Goal: Task Accomplishment & Management: Use online tool/utility

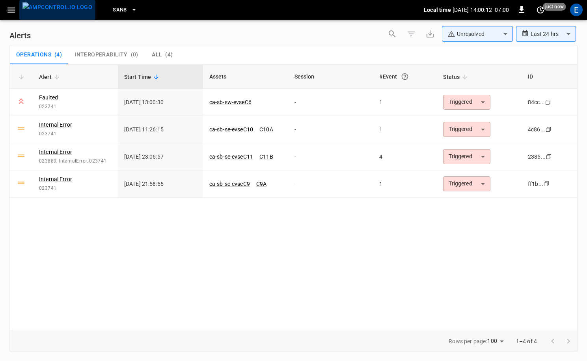
click at [58, 9] on img "menu" at bounding box center [57, 7] width 70 height 10
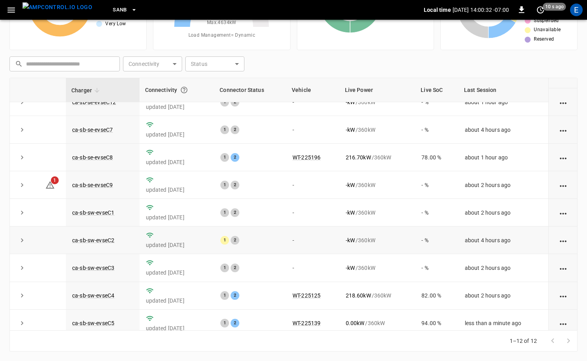
scroll to position [103, 0]
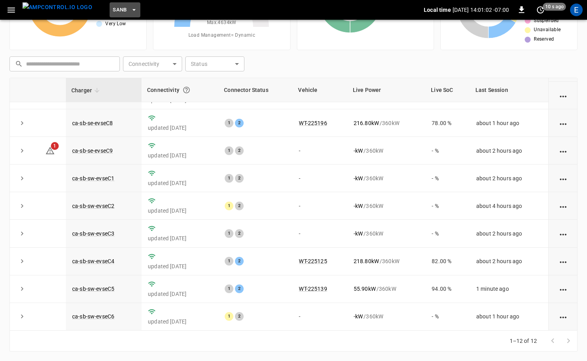
click at [113, 13] on span "SanB" at bounding box center [120, 10] width 14 height 9
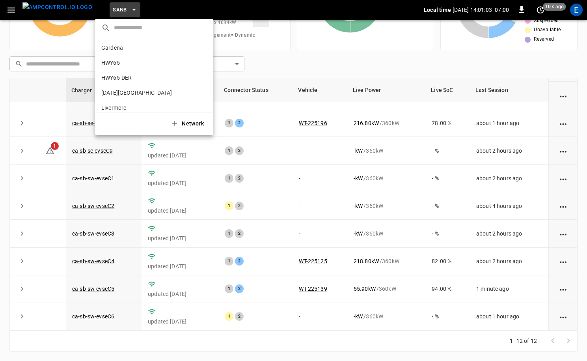
scroll to position [66, 0]
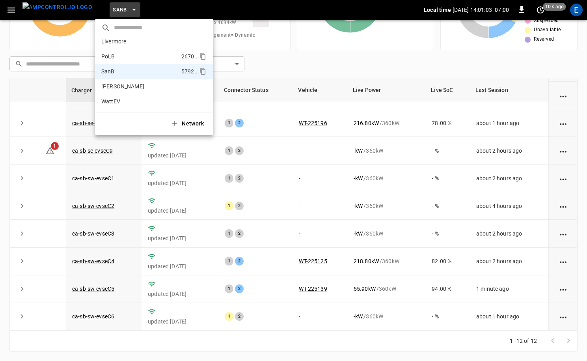
click at [122, 51] on li "PoLB 2670 ..." at bounding box center [154, 56] width 118 height 15
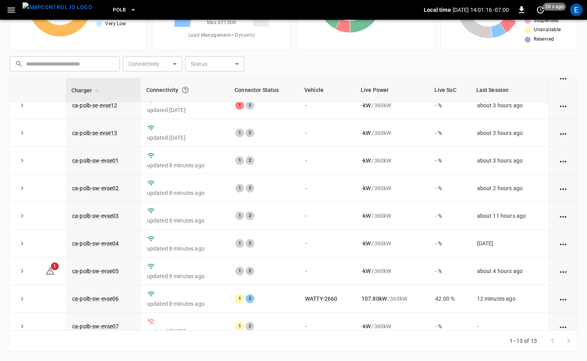
scroll to position [131, 0]
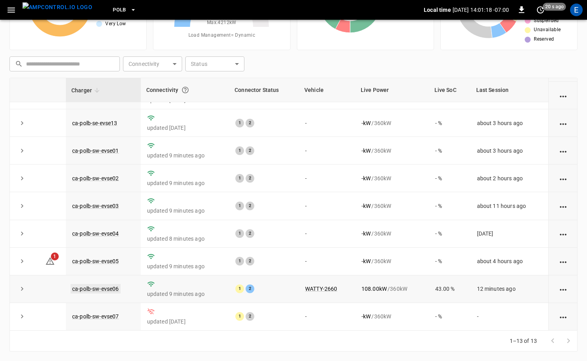
click at [104, 290] on link "ca-polb-sw-evse06" at bounding box center [96, 288] width 50 height 9
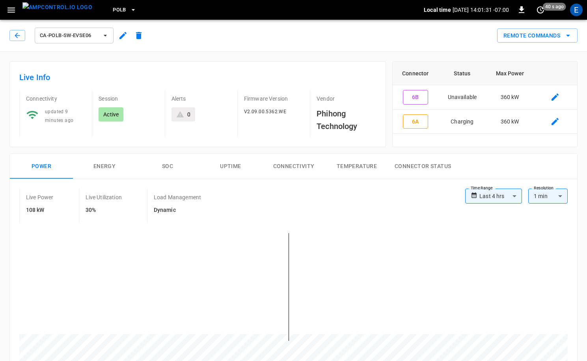
click at [565, 41] on button "Remote Commands" at bounding box center [537, 35] width 80 height 15
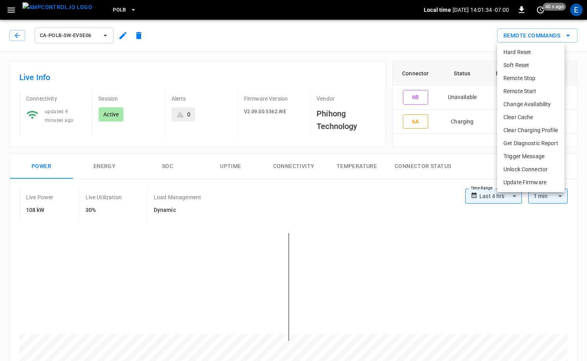
click at [526, 144] on li "Get Diagnostic Report" at bounding box center [530, 143] width 67 height 13
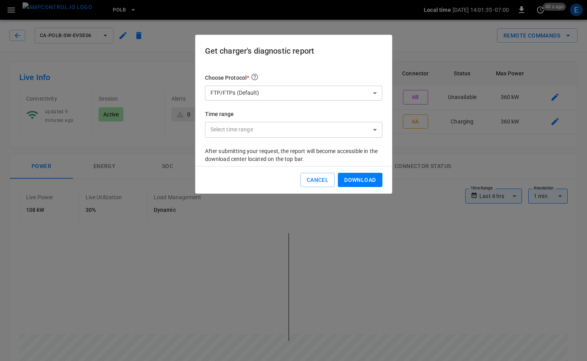
click at [337, 101] on div "Choose Protocol * FTP/FTPs (Default) *** ​ Time range Select time range ​ ​" at bounding box center [293, 110] width 177 height 74
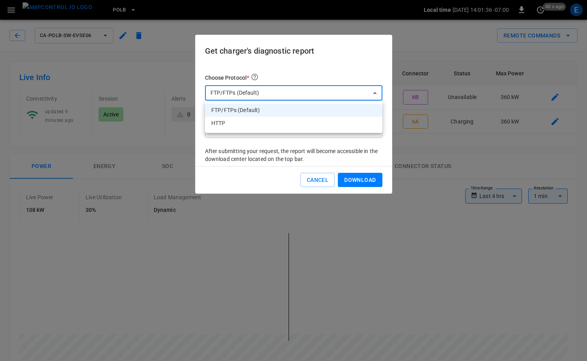
click at [264, 123] on li "HTTP" at bounding box center [293, 123] width 177 height 13
type input "****"
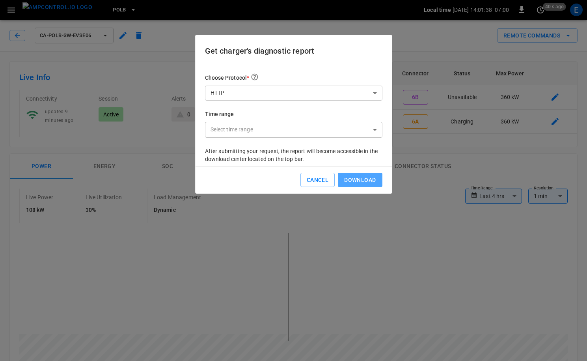
click at [363, 178] on button "Download" at bounding box center [360, 180] width 44 height 15
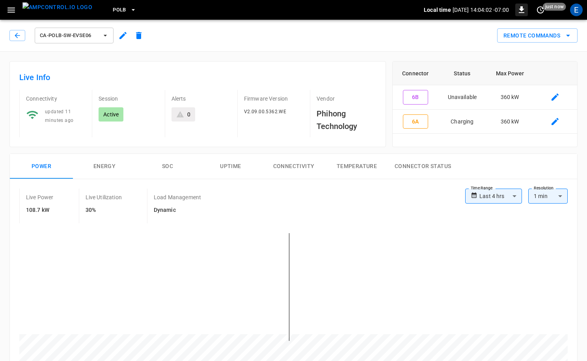
click at [523, 14] on div "PoLB Local time [DATE] 14:04:02 -07:00 0 just now E" at bounding box center [293, 10] width 587 height 20
click at [523, 14] on icon "button" at bounding box center [521, 9] width 9 height 9
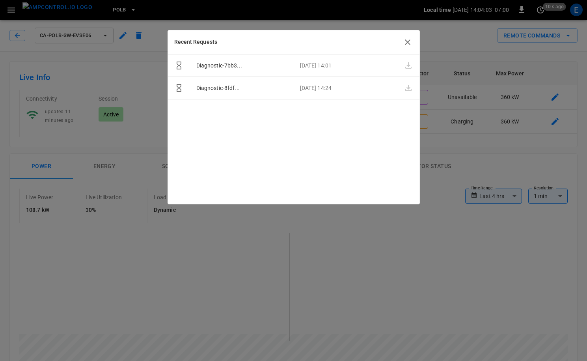
click at [409, 40] on icon "button" at bounding box center [408, 42] width 6 height 6
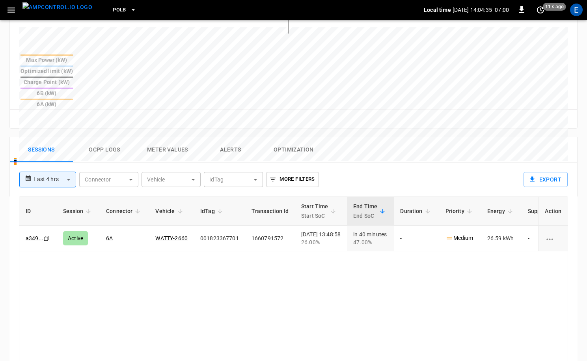
scroll to position [331, 0]
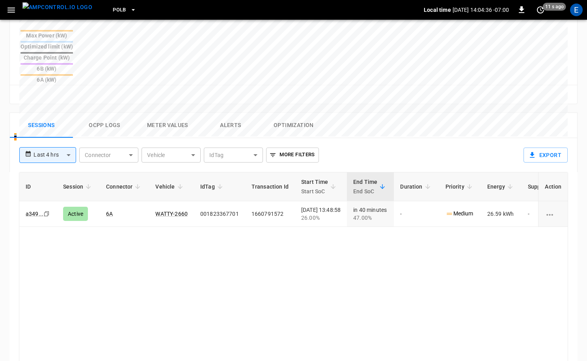
click at [108, 113] on button "Ocpp logs" at bounding box center [104, 125] width 63 height 25
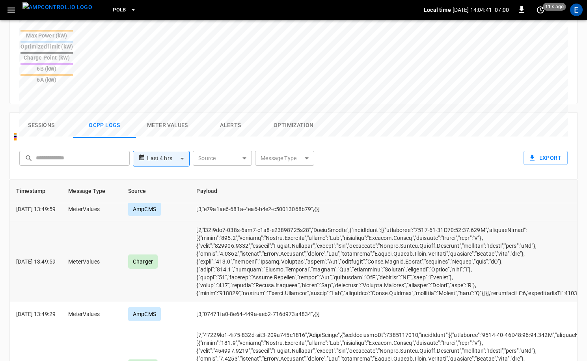
scroll to position [395, 0]
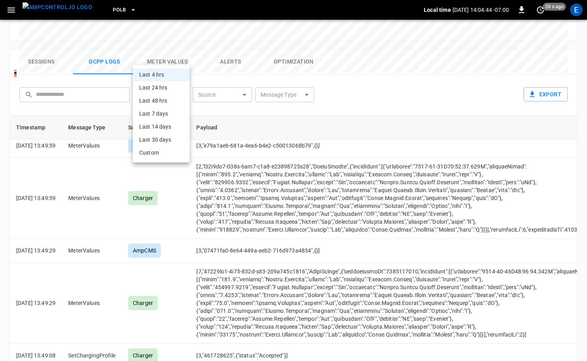
click at [164, 56] on body "**********" at bounding box center [293, 1] width 587 height 793
click at [174, 86] on li "Last 24 hrs" at bounding box center [161, 87] width 57 height 13
type input "**********"
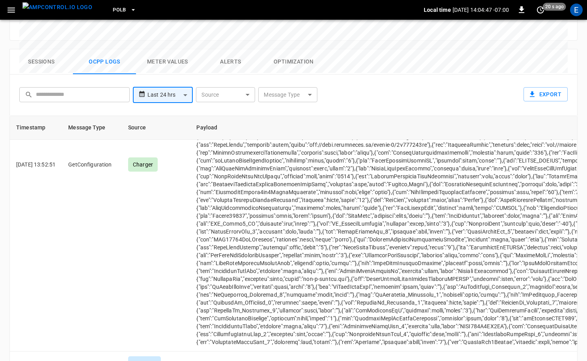
scroll to position [3693, 0]
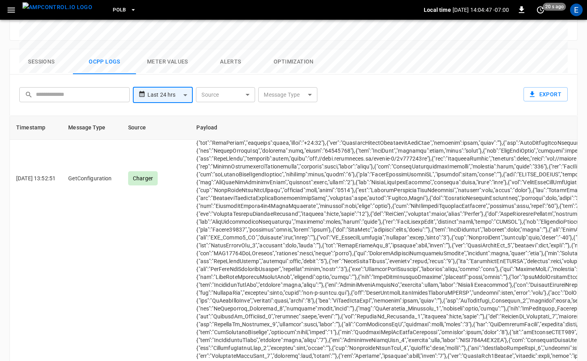
click at [226, 18] on div "PoLB" at bounding box center [261, 10] width 325 height 19
click at [224, 49] on button "Alerts" at bounding box center [230, 61] width 63 height 25
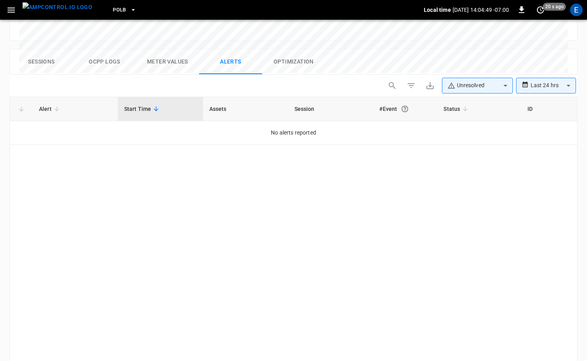
click at [566, 48] on body "**********" at bounding box center [293, 2] width 587 height 794
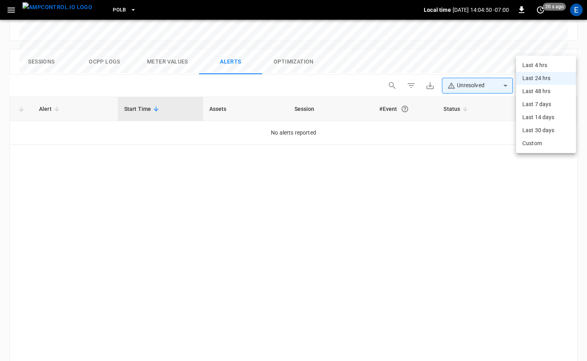
click at [456, 48] on div at bounding box center [293, 180] width 587 height 361
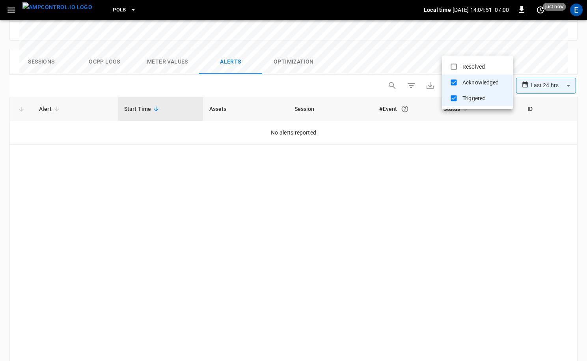
click at [464, 50] on body "**********" at bounding box center [293, 2] width 587 height 794
click at [461, 65] on li "Resolved" at bounding box center [477, 67] width 71 height 16
type input "**********"
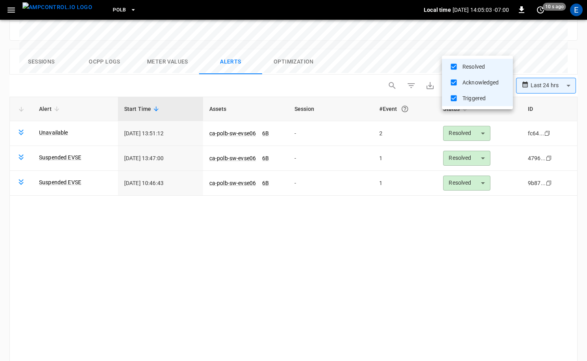
click at [57, 96] on div at bounding box center [293, 180] width 587 height 361
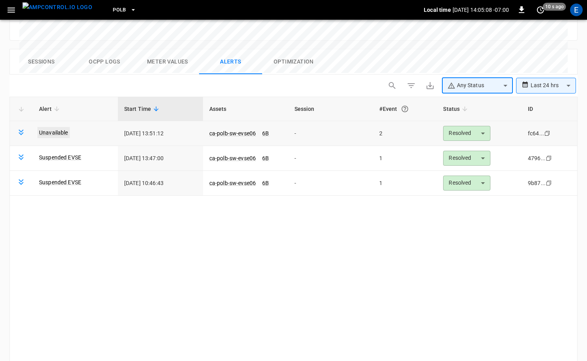
click at [57, 127] on link "Unavailable" at bounding box center [53, 132] width 32 height 11
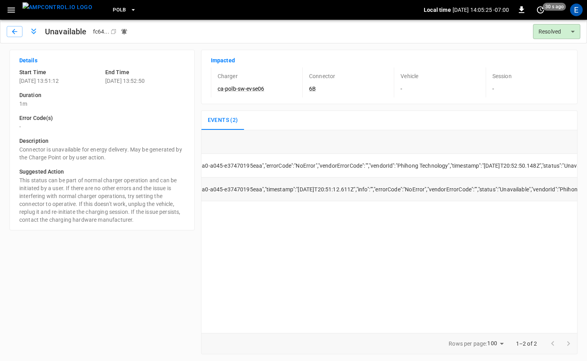
scroll to position [0, 164]
click at [2, 34] on div "Unavailable fc64 ... Copy Resolved ******** ​" at bounding box center [293, 32] width 587 height 24
click at [13, 33] on icon "button" at bounding box center [15, 32] width 8 height 8
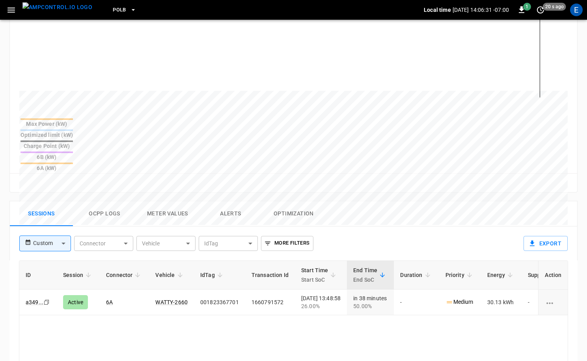
scroll to position [322, 0]
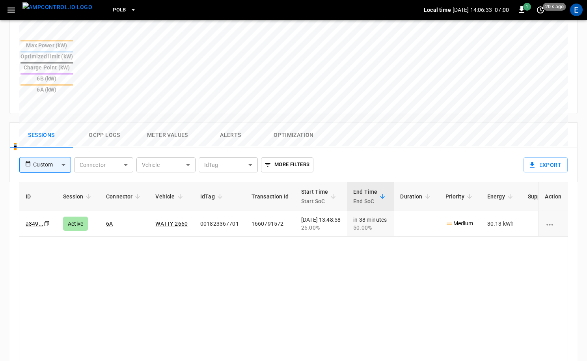
click at [106, 123] on button "Ocpp logs" at bounding box center [104, 135] width 63 height 25
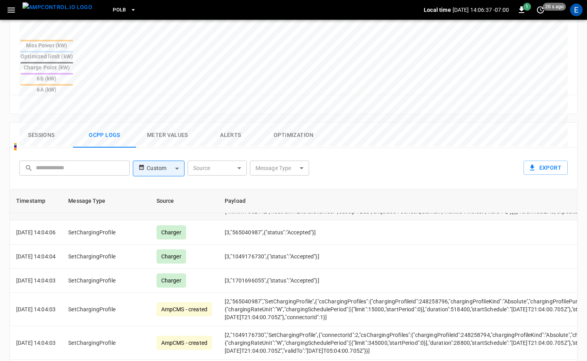
scroll to position [723, 0]
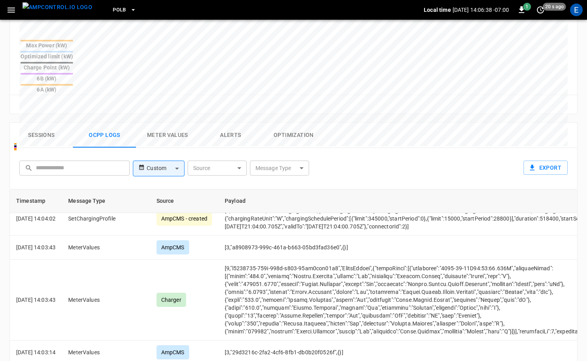
click at [291, 130] on body "PoLB Local time [DATE] 14:06:38 -07:00 1 20 s ago E ca-polb-sw-evse06 Remote Co…" at bounding box center [293, 74] width 587 height 793
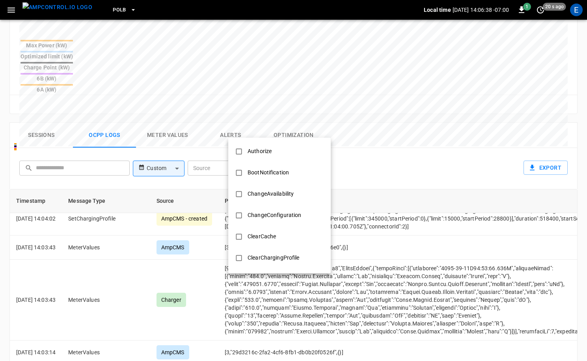
click at [281, 147] on li "Authorize" at bounding box center [279, 151] width 102 height 21
type input "*********"
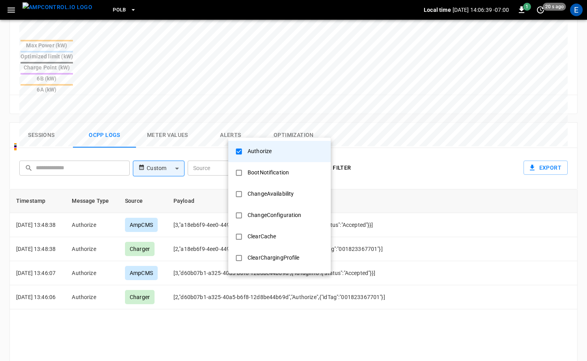
scroll to position [0, 0]
click at [133, 238] on div at bounding box center [293, 180] width 587 height 361
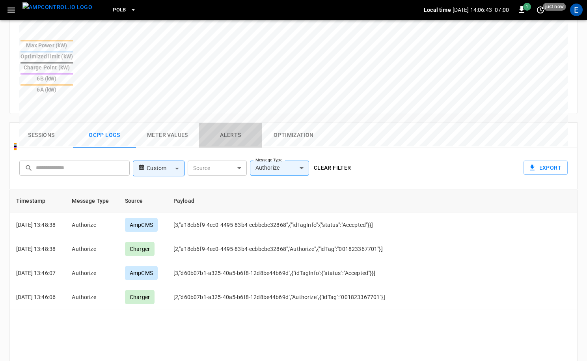
click at [246, 123] on button "Alerts" at bounding box center [230, 135] width 63 height 25
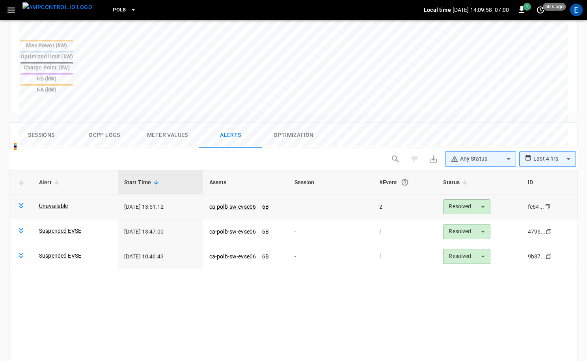
click at [228, 203] on span "ca-polb-sw-evse06" at bounding box center [232, 207] width 47 height 8
click at [231, 202] on link "ca-polb-sw-evse06" at bounding box center [233, 206] width 50 height 9
click at [59, 200] on link "Unavailable" at bounding box center [53, 205] width 32 height 11
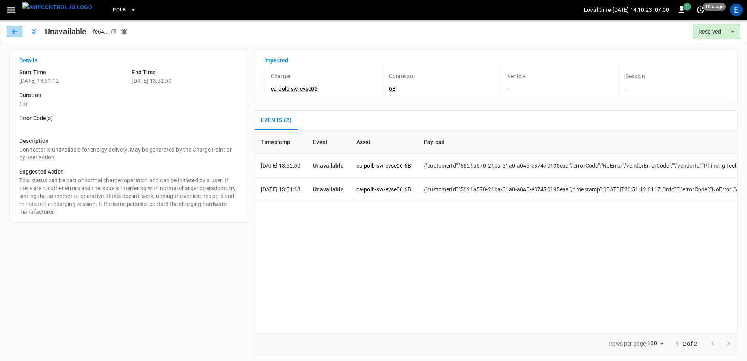
click at [13, 30] on icon "button" at bounding box center [14, 31] width 5 height 5
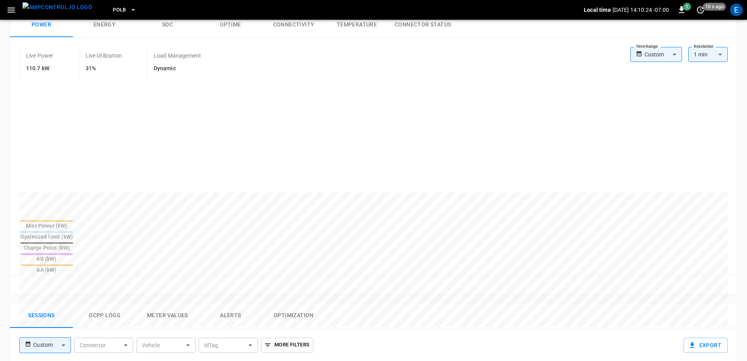
scroll to position [377, 0]
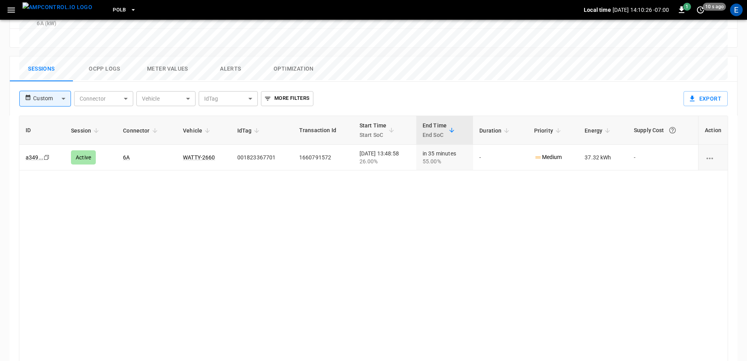
click at [110, 56] on button "Ocpp logs" at bounding box center [104, 68] width 63 height 25
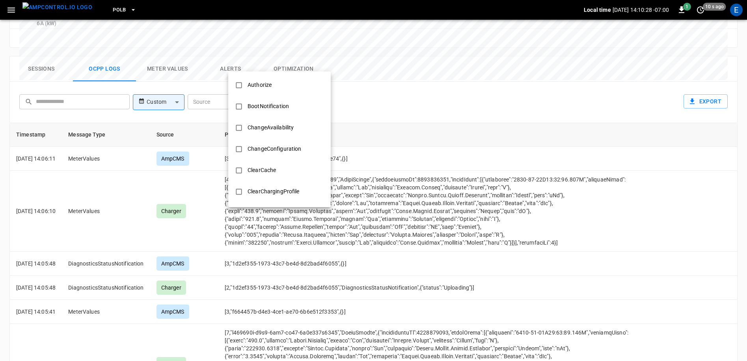
click at [295, 67] on body "PoLB Local time [DATE] 14:10:28 -07:00 1 10 s ago E ca-polb-sw-evse06 Remote Co…" at bounding box center [373, 14] width 747 height 783
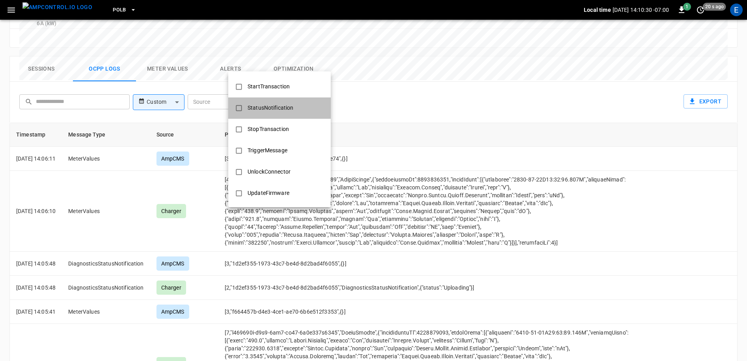
click at [271, 107] on div "StatusNotification" at bounding box center [270, 107] width 55 height 15
type input "**********"
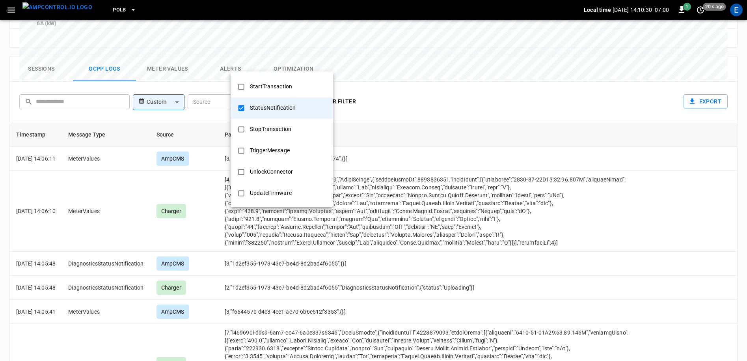
scroll to position [380, 0]
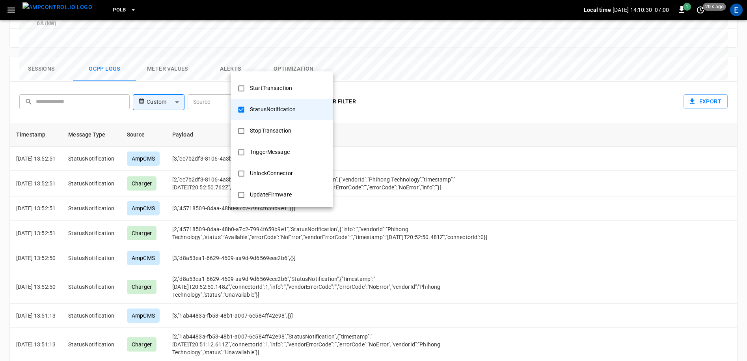
click at [453, 194] on div at bounding box center [373, 180] width 747 height 361
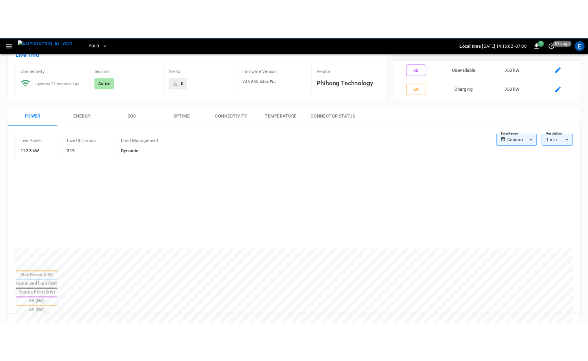
scroll to position [0, 0]
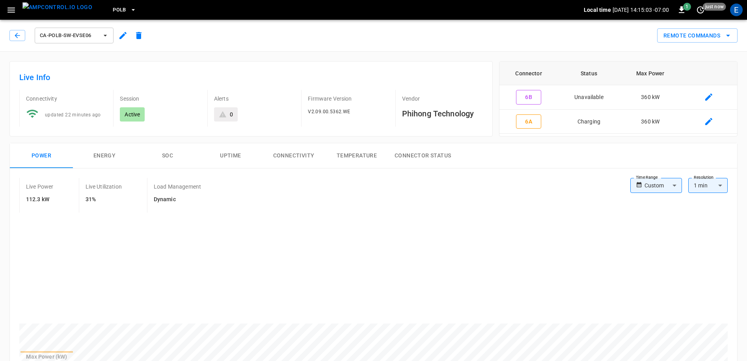
click at [586, 11] on div "Local time [DATE] 14:15:03 -07:00 1 just now" at bounding box center [655, 10] width 142 height 13
click at [586, 11] on icon "button" at bounding box center [681, 9] width 9 height 9
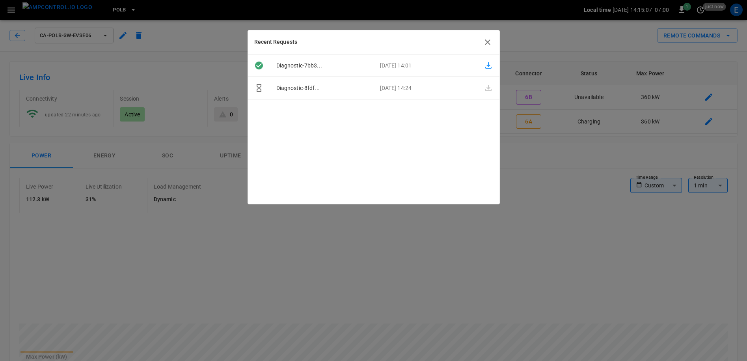
click at [288, 63] on p "Diagnostic-7bb3..." at bounding box center [322, 65] width 104 height 8
click at [486, 64] on icon "button" at bounding box center [488, 65] width 6 height 6
click at [491, 66] on icon "button" at bounding box center [488, 65] width 9 height 9
click at [487, 41] on icon "button" at bounding box center [487, 41] width 9 height 9
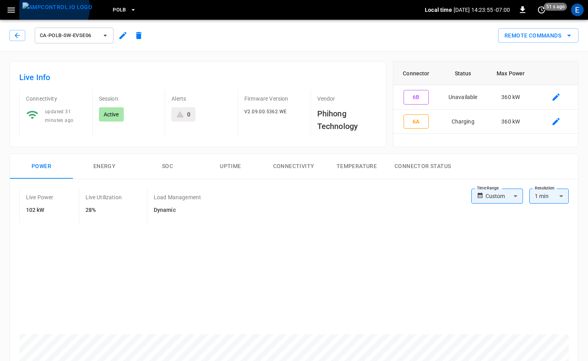
click at [53, 7] on img "menu" at bounding box center [57, 7] width 70 height 10
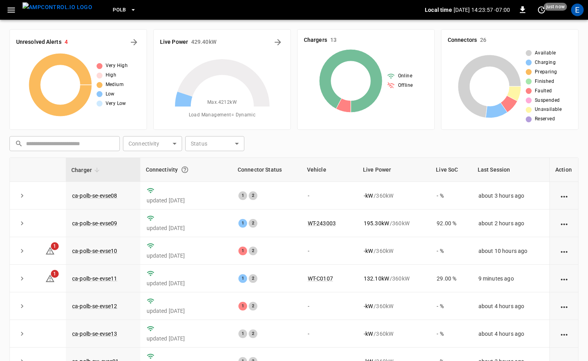
click at [114, 19] on div "PoLB" at bounding box center [262, 10] width 326 height 19
click at [129, 10] on icon "button" at bounding box center [133, 10] width 8 height 8
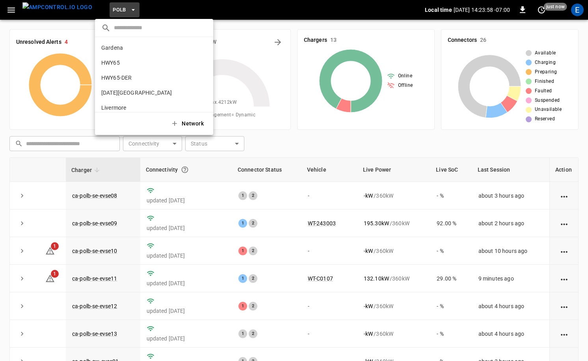
scroll to position [66, 0]
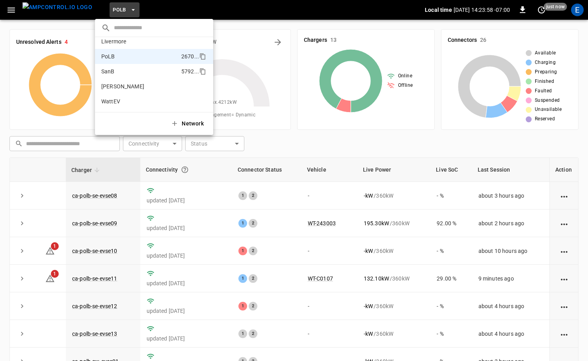
click at [128, 75] on li "SanB 5792 ..." at bounding box center [154, 71] width 118 height 15
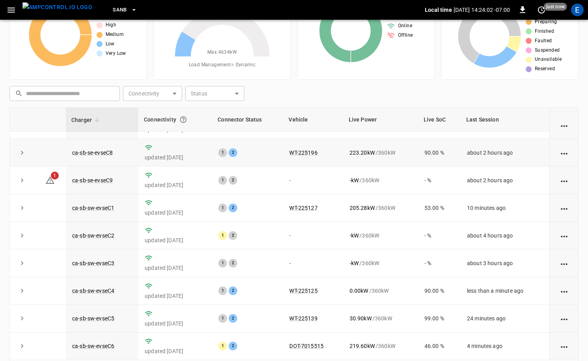
scroll to position [80, 0]
